Goal: Obtain resource: Obtain resource

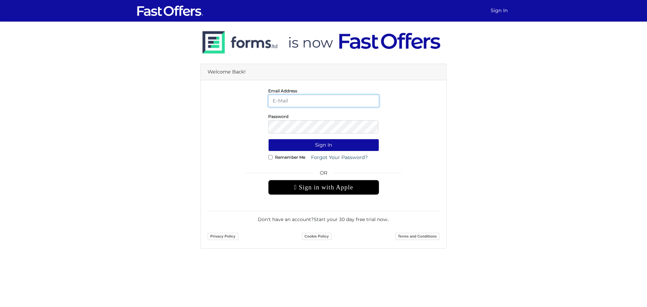
click at [268, 139] on button "Sign In" at bounding box center [323, 145] width 111 height 12
type input "[PERSON_NAME][EMAIL_ADDRESS][DOMAIN_NAME]"
click at [305, 144] on button "Sign In" at bounding box center [323, 145] width 111 height 12
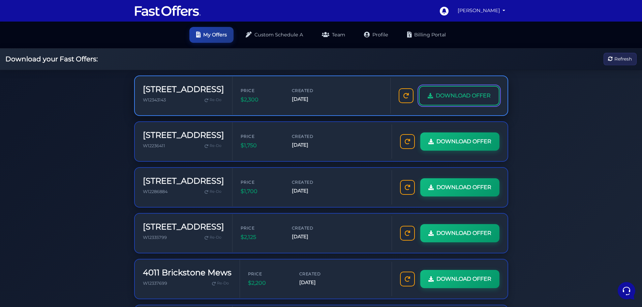
click at [474, 105] on link "DOWNLOAD OFFER" at bounding box center [459, 96] width 81 height 20
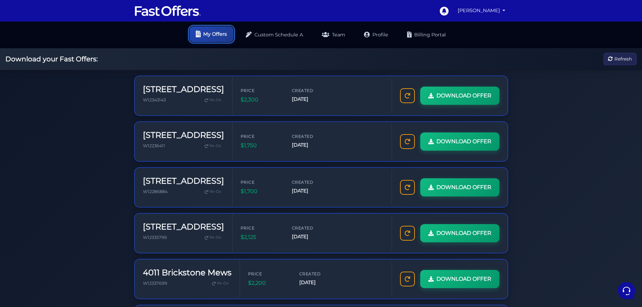
click at [210, 37] on link "My Offers" at bounding box center [211, 34] width 44 height 16
click at [604, 62] on div "Download your Fast Offers: Refresh" at bounding box center [321, 60] width 642 height 22
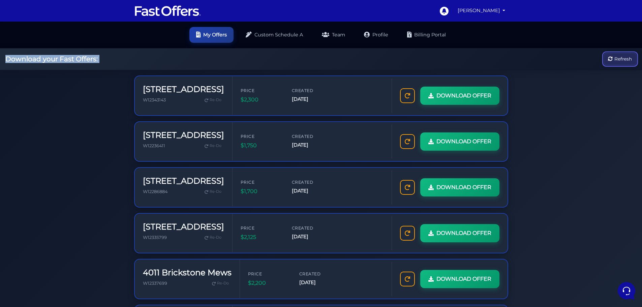
click at [608, 61] on icon "button" at bounding box center [610, 59] width 5 height 5
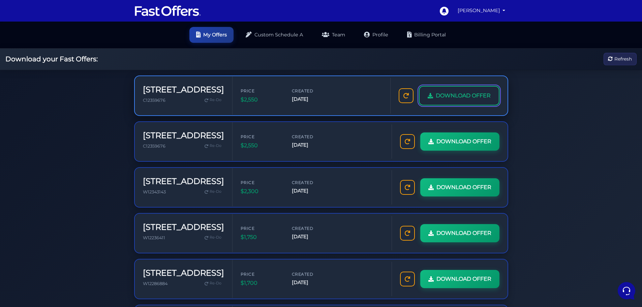
click at [444, 96] on span "DOWNLOAD OFFER" at bounding box center [463, 95] width 55 height 9
